Goal: Find specific page/section: Find specific page/section

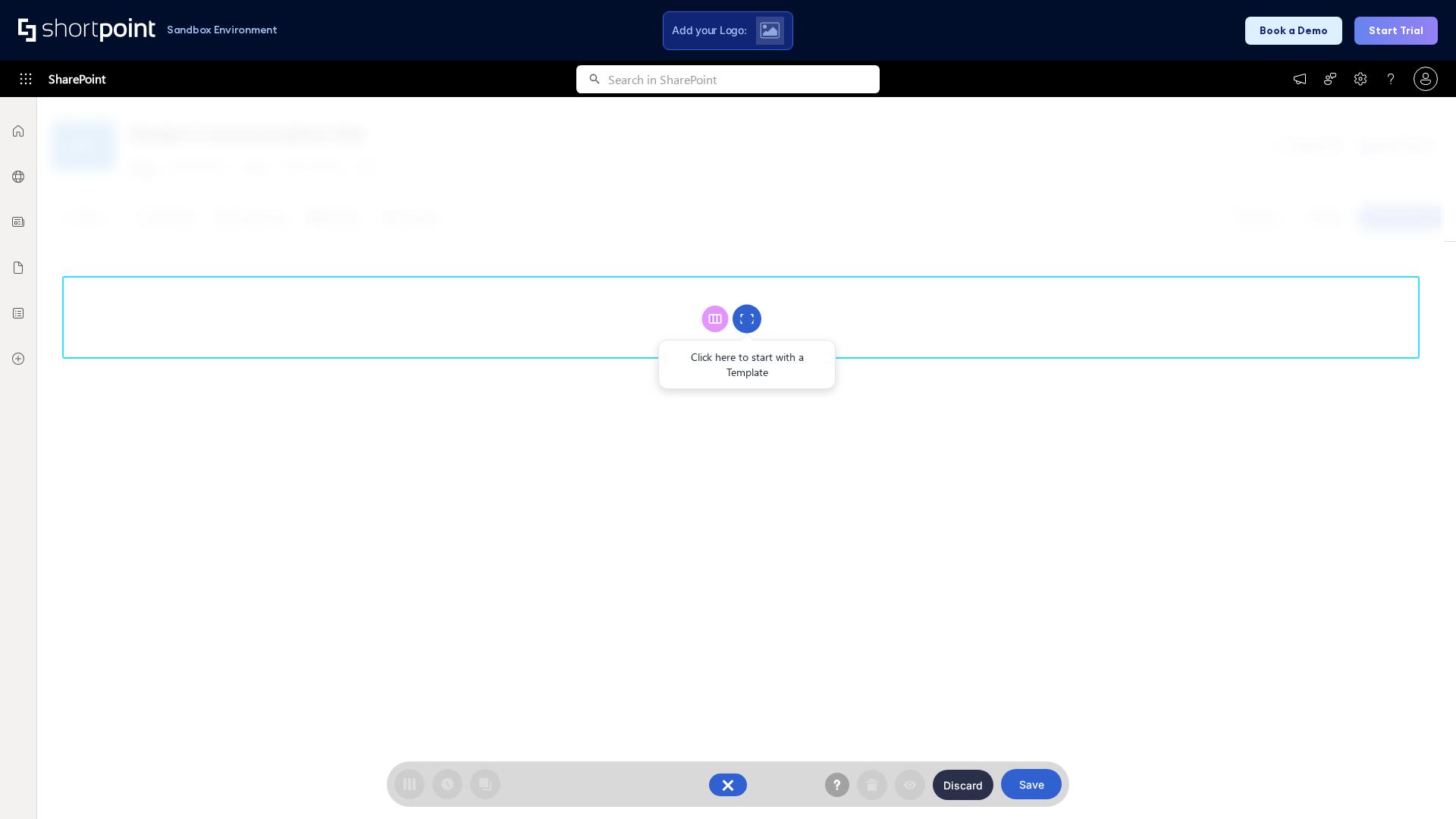
click at [747, 318] on circle at bounding box center [747, 319] width 29 height 29
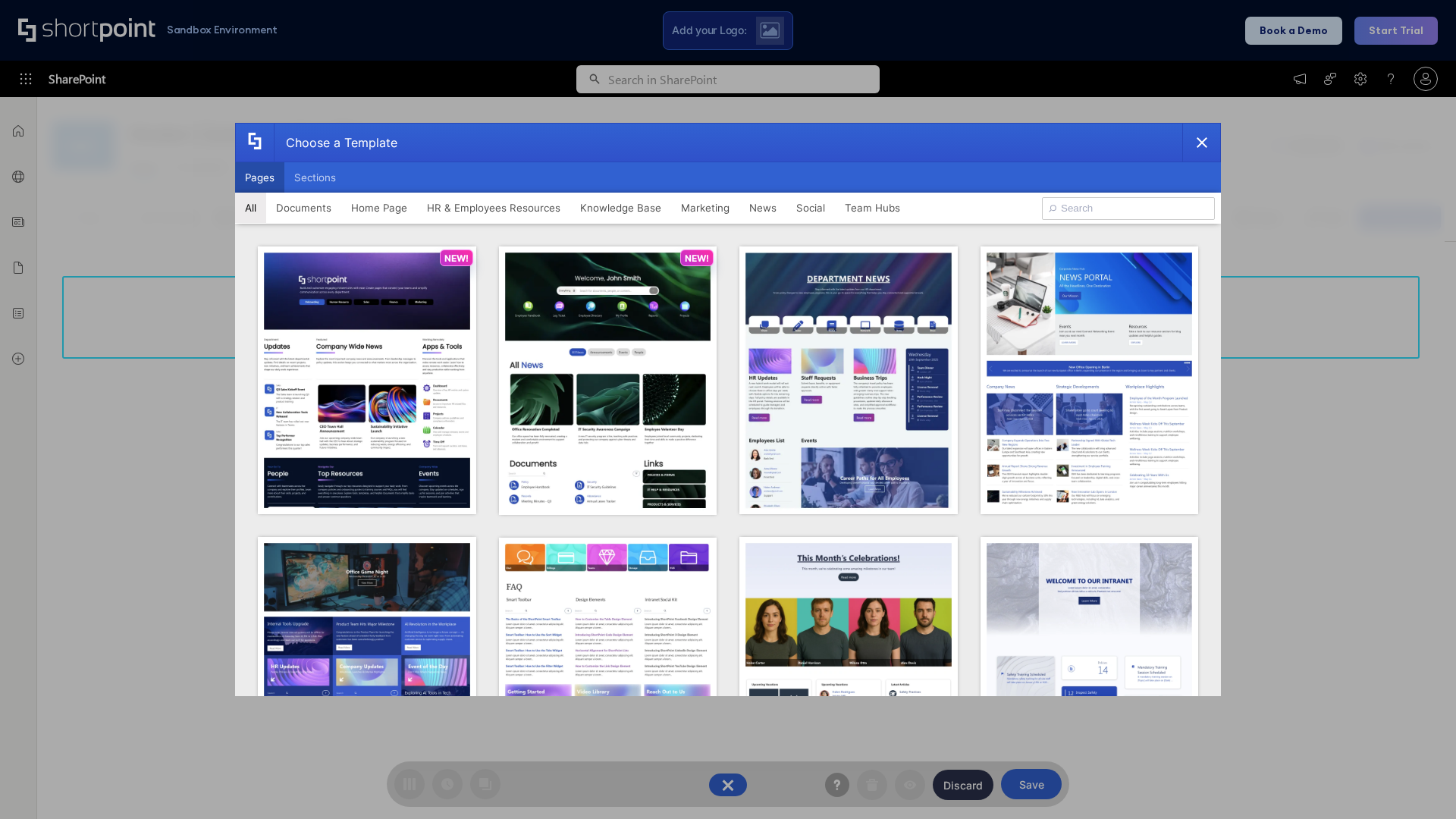
click at [259, 177] on button "Pages" at bounding box center [259, 177] width 49 height 30
type input "Intranet Layout 6"
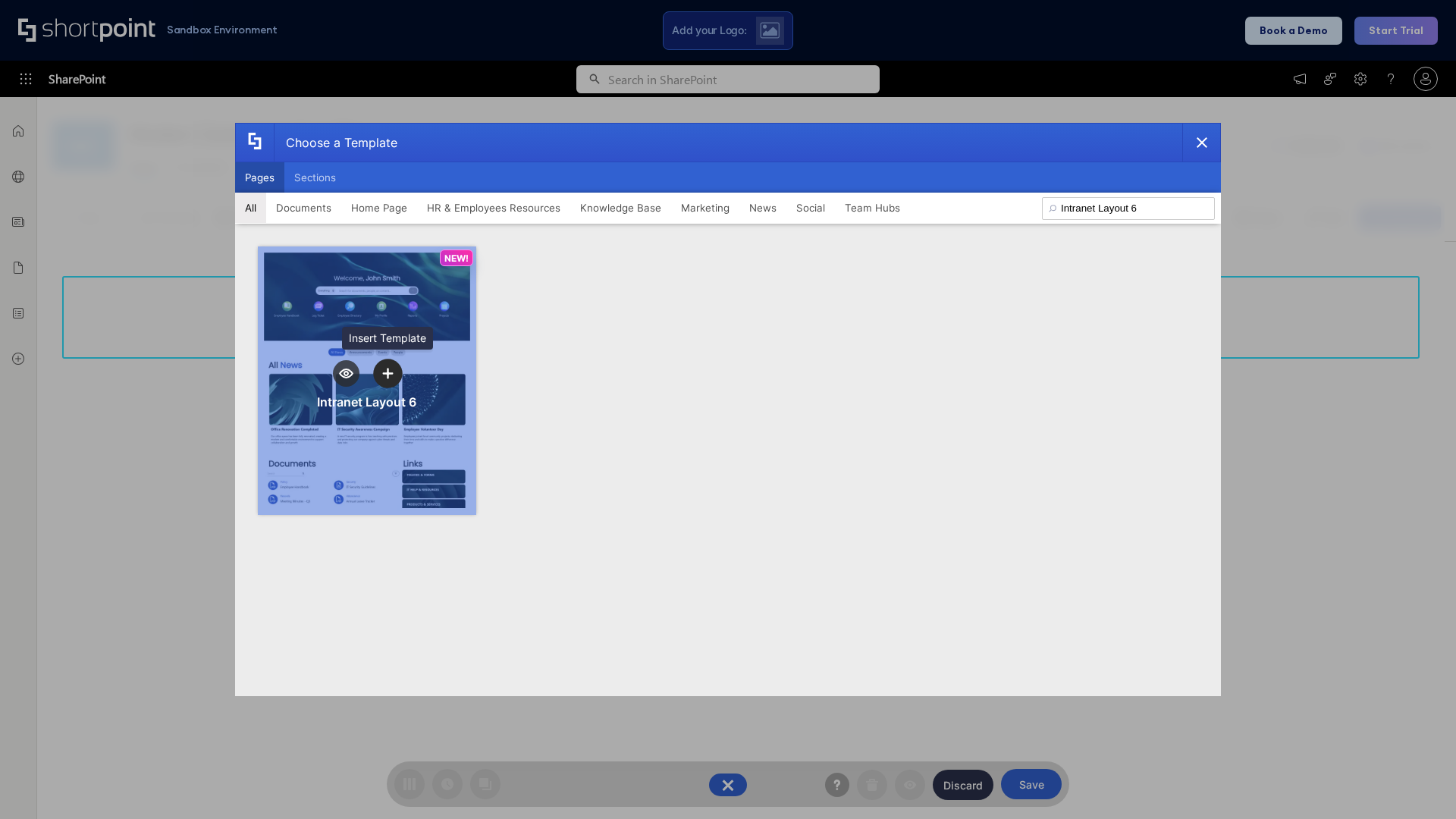
click at [388, 373] on icon "template selector" at bounding box center [388, 373] width 11 height 11
